Goal: Check status: Check status

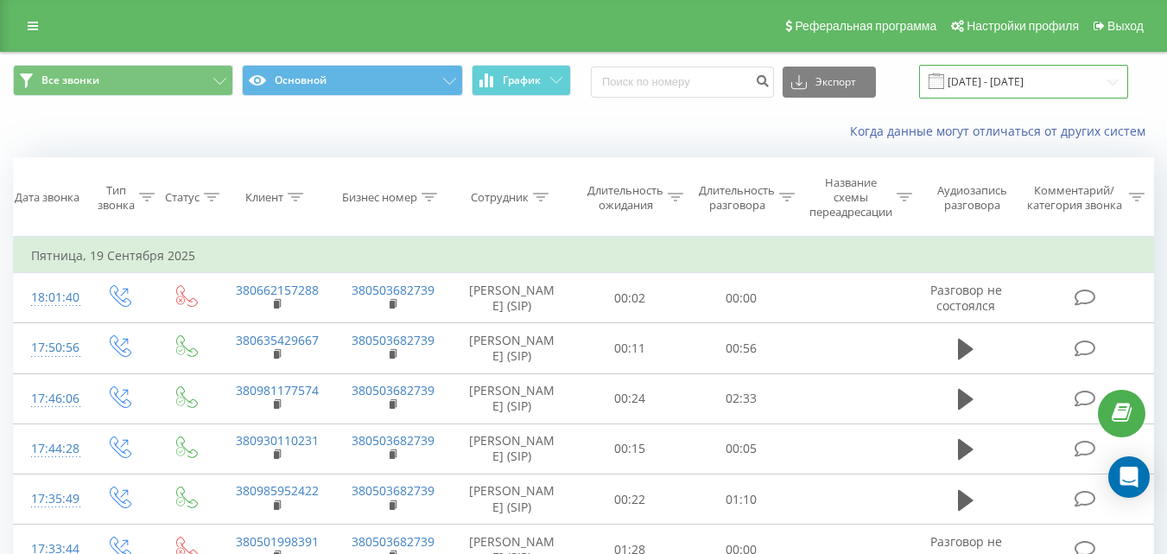
click at [976, 72] on input "15.09.2025 - 19.09.2025" at bounding box center [1023, 82] width 209 height 34
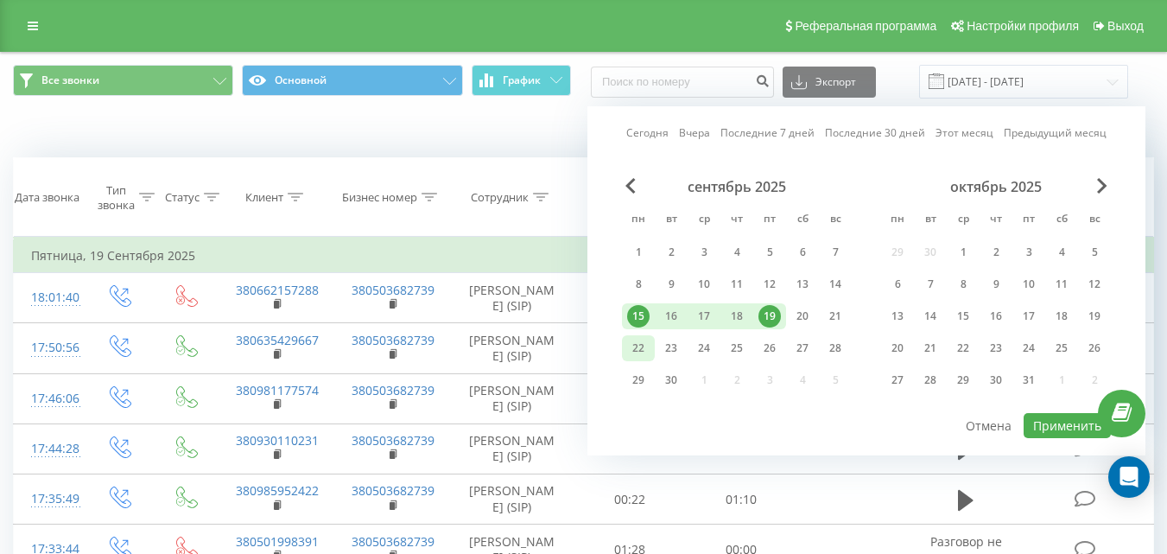
click at [651, 345] on div "22" at bounding box center [638, 348] width 33 height 26
click at [1054, 424] on button "Применить" at bounding box center [1067, 425] width 87 height 25
type input "[DATE] - [DATE]"
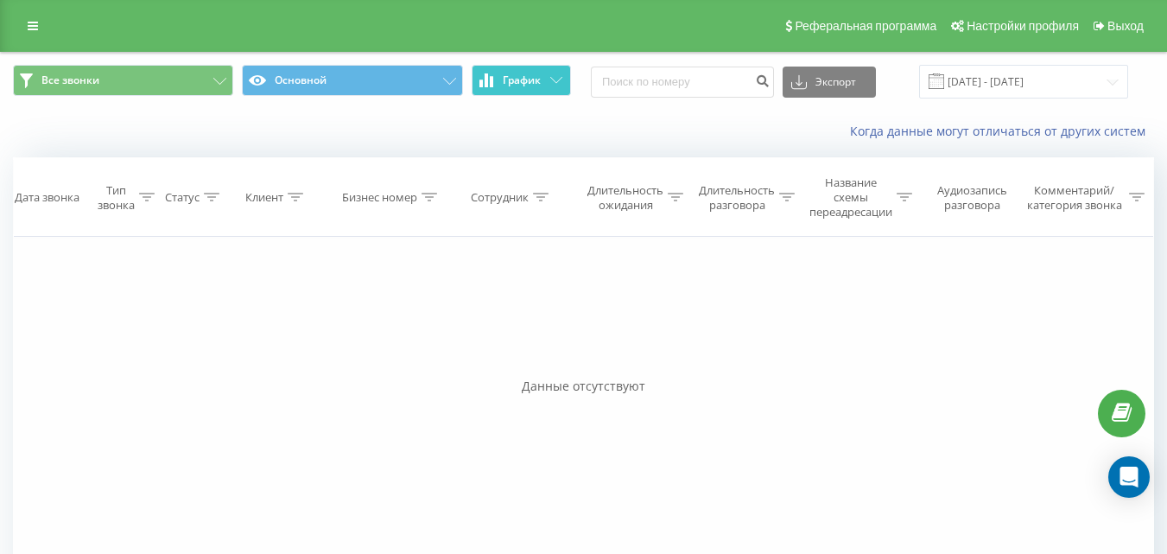
drag, startPoint x: 529, startPoint y: 79, endPoint x: 607, endPoint y: 4, distance: 108.8
click at [529, 80] on span "График" at bounding box center [522, 80] width 38 height 12
